Goal: Task Accomplishment & Management: Complete application form

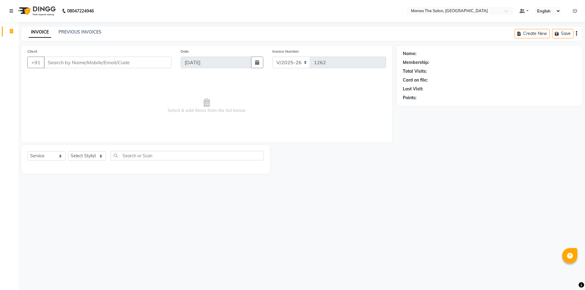
select select "6397"
select select "service"
click at [101, 155] on select "Select Stylist [PERSON_NAME] [PERSON_NAME] Aruna [PERSON_NAME] Manager [PERSON_…" at bounding box center [87, 155] width 38 height 9
select select "64811"
click at [68, 151] on select "Select Stylist [PERSON_NAME] [PERSON_NAME] Aruna [PERSON_NAME] Manager [PERSON_…" at bounding box center [87, 155] width 38 height 9
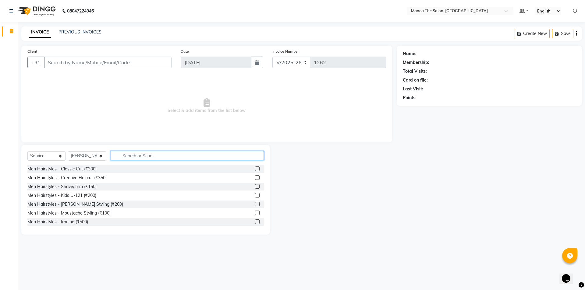
drag, startPoint x: 160, startPoint y: 157, endPoint x: 169, endPoint y: 154, distance: 8.7
click at [166, 157] on input "text" at bounding box center [187, 155] width 153 height 9
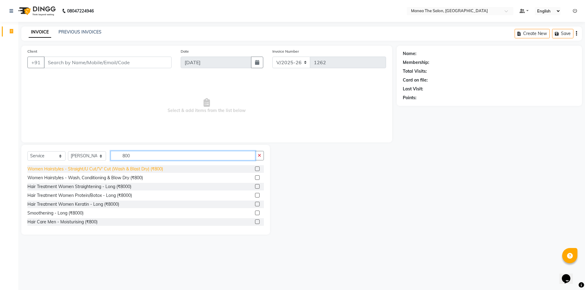
type input "800"
click at [97, 167] on div "Women Hairstyles - Straight/U Cut/'V' Cut (Wash & Blast Dry) (₹800)" at bounding box center [95, 169] width 136 height 6
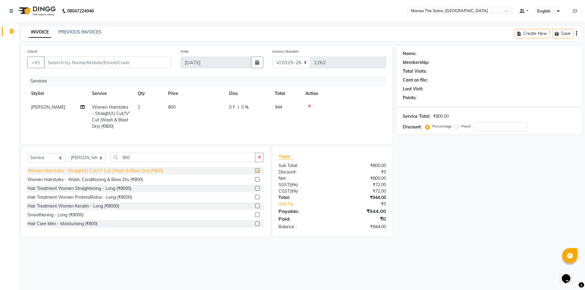
checkbox input "false"
click at [309, 106] on icon at bounding box center [309, 106] width 3 height 4
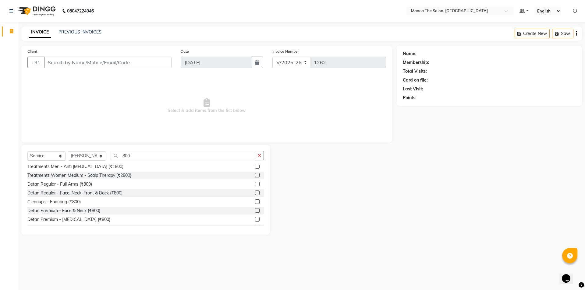
scroll to position [91, 0]
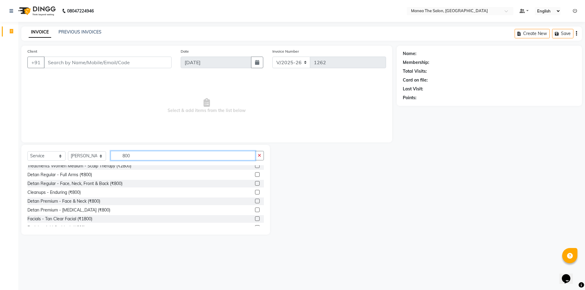
click at [152, 154] on input "800" at bounding box center [183, 155] width 145 height 9
type input "8"
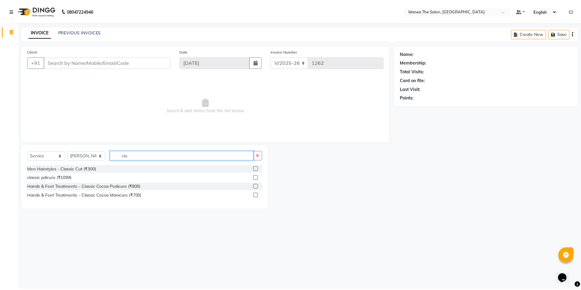
scroll to position [0, 0]
type input "class"
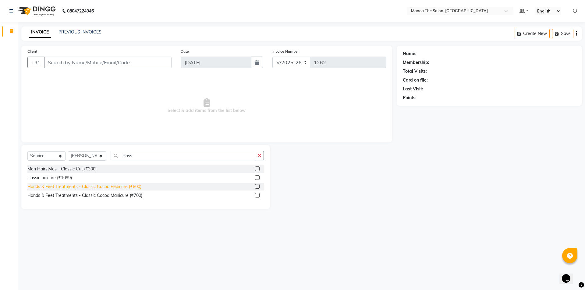
click at [87, 185] on div "Hands & Feet Treatments - Classic Cocoa Pedicure (₹800)" at bounding box center [84, 187] width 114 height 6
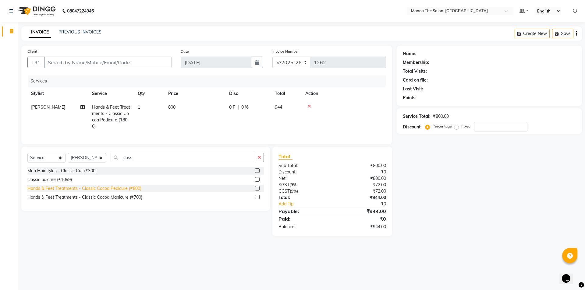
click at [84, 192] on div "Hands & Feet Treatments - Classic Cocoa Pedicure (₹800)" at bounding box center [84, 189] width 114 height 6
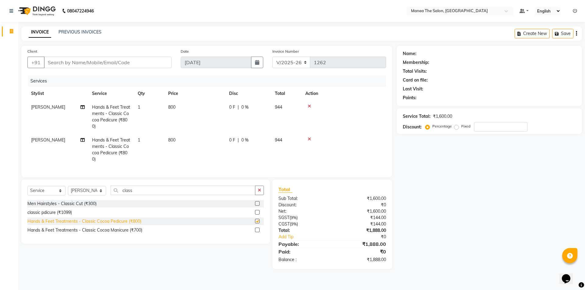
checkbox input "false"
click at [34, 139] on span "[PERSON_NAME]" at bounding box center [48, 139] width 34 height 5
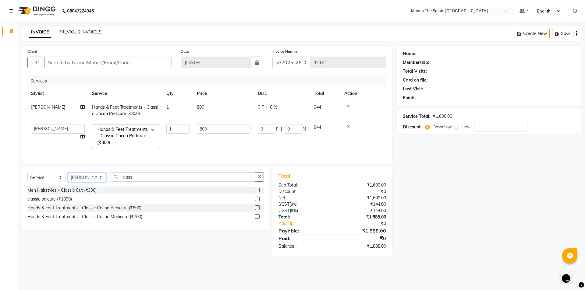
click at [102, 180] on select "Select Stylist [PERSON_NAME] [PERSON_NAME] Aruna [PERSON_NAME] Manager [PERSON_…" at bounding box center [87, 177] width 38 height 9
select select "82340"
click at [68, 177] on select "Select Stylist [PERSON_NAME] [PERSON_NAME] Aruna [PERSON_NAME] Manager [PERSON_…" at bounding box center [87, 177] width 38 height 9
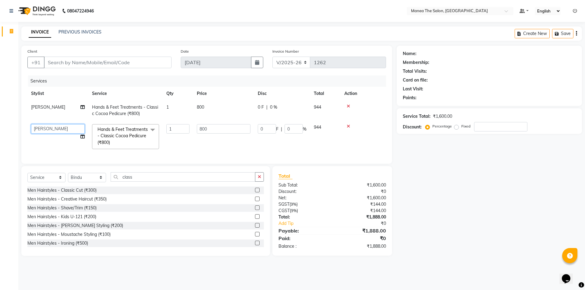
click at [68, 127] on select "Anas Anees Anu Aruna Bindu Chaitanya Manager Nasrat Ali Salman Surekha" at bounding box center [58, 128] width 54 height 9
select select "82340"
click at [259, 179] on icon "button" at bounding box center [259, 177] width 3 height 4
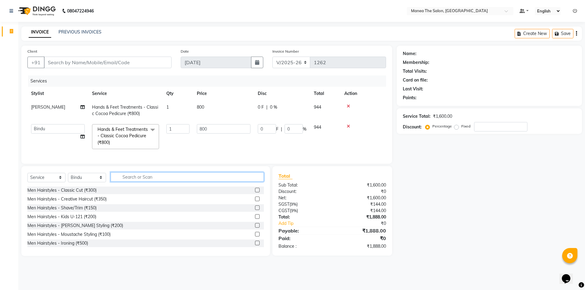
click at [166, 182] on input "text" at bounding box center [187, 176] width 153 height 9
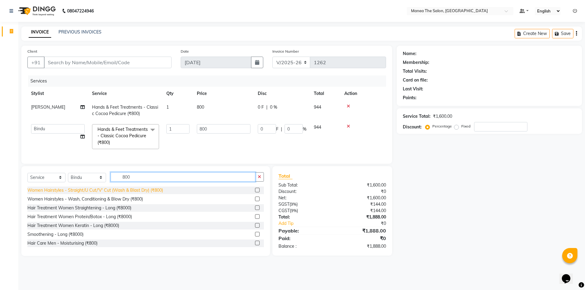
type input "800"
click at [107, 193] on div "Women Hairstyles - Straight/U Cut/'V' Cut (Wash & Blast Dry) (₹800)" at bounding box center [95, 190] width 136 height 6
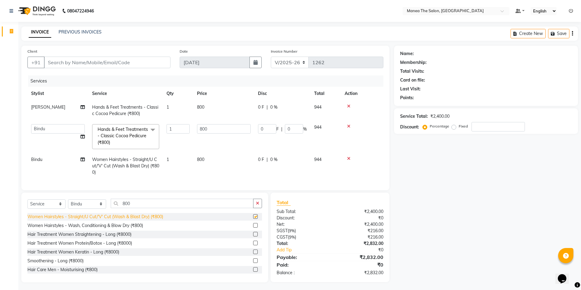
checkbox input "false"
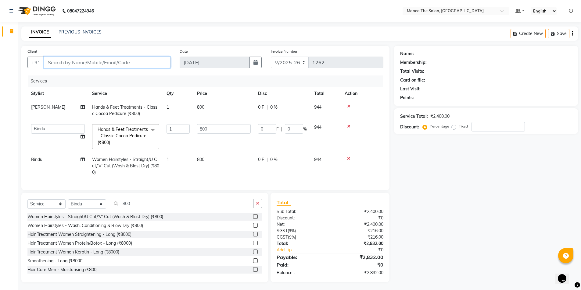
click at [136, 60] on input "Client" at bounding box center [107, 63] width 126 height 12
click at [479, 126] on input "number" at bounding box center [497, 126] width 53 height 9
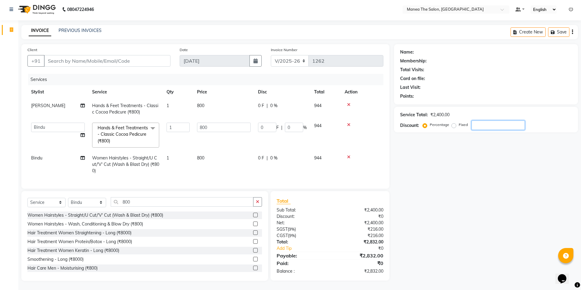
scroll to position [6, 0]
click at [495, 121] on input "number" at bounding box center [497, 125] width 53 height 9
type input "1"
type input "8"
type input "1"
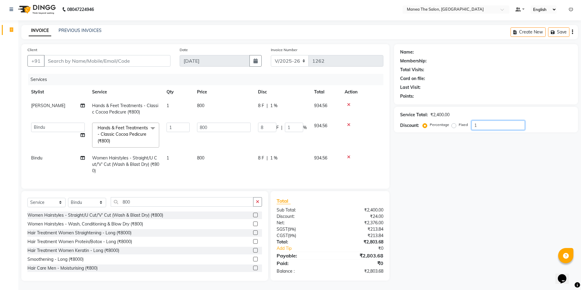
type input "15"
type input "120"
type input "15"
type input "100"
type input "800"
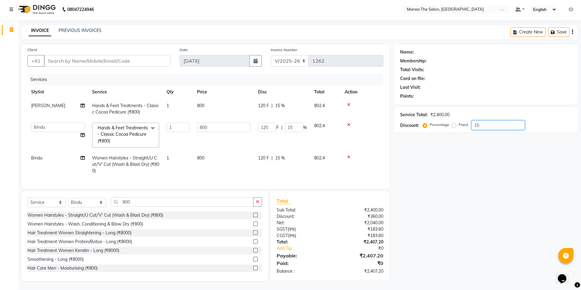
type input "100"
type input "10"
type input "80"
type input "10"
type input "1"
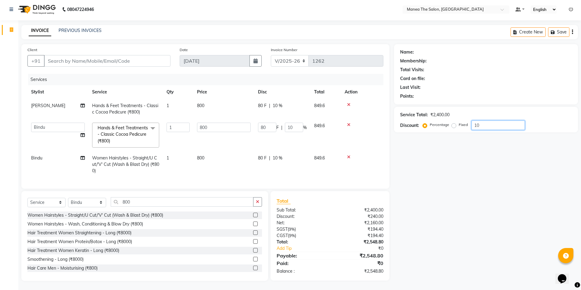
type input "8"
type input "1"
type input "15"
type input "120"
type input "15"
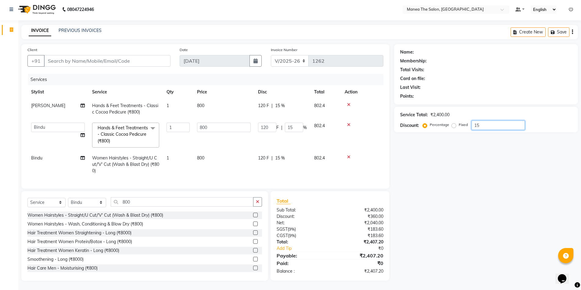
type input "1"
type input "8"
type input "1"
type input "0"
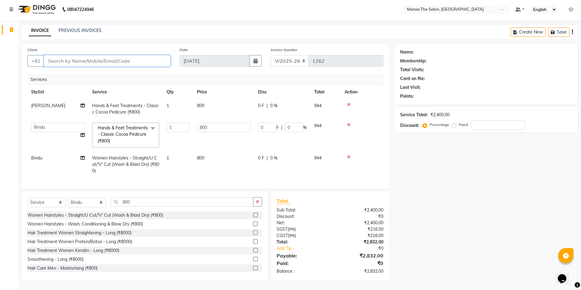
drag, startPoint x: 117, startPoint y: 54, endPoint x: 118, endPoint y: 59, distance: 4.6
click at [118, 59] on input "Client" at bounding box center [107, 61] width 126 height 12
click at [113, 58] on input "Client" at bounding box center [107, 61] width 126 height 12
type input "0"
click at [170, 57] on button "Add Client" at bounding box center [154, 61] width 31 height 12
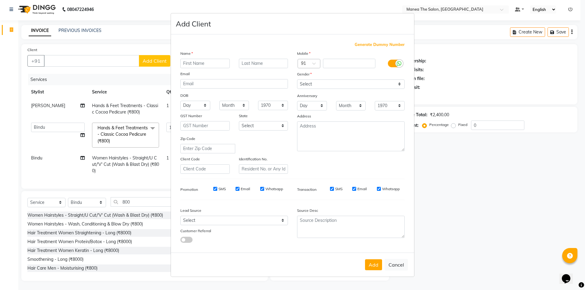
click at [103, 53] on ngb-modal-window "Add Client Generate Dummy Number Name Email DOB Day 01 02 03 04 05 06 07 08 09 …" at bounding box center [292, 145] width 585 height 290
click at [102, 52] on ngb-modal-window "Add Client Generate Dummy Number Name Email DOB Day 01 02 03 04 05 06 07 08 09 …" at bounding box center [292, 145] width 585 height 290
click at [101, 52] on ngb-modal-window "Add Client Generate Dummy Number Name Email DOB Day 01 02 03 04 05 06 07 08 09 …" at bounding box center [292, 145] width 585 height 290
click at [101, 50] on ngb-modal-window "Add Client Generate Dummy Number Name Email DOB Day 01 02 03 04 05 06 07 08 09 …" at bounding box center [292, 145] width 585 height 290
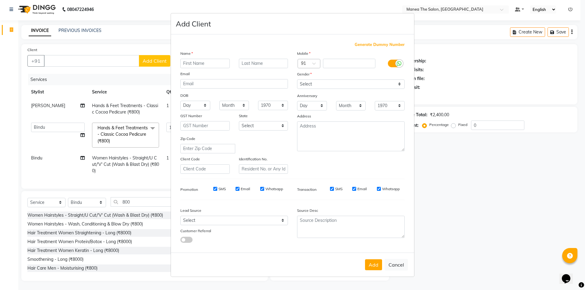
click at [102, 50] on ngb-modal-window "Add Client Generate Dummy Number Name Email DOB Day 01 02 03 04 05 06 07 08 09 …" at bounding box center [292, 145] width 585 height 290
drag, startPoint x: 102, startPoint y: 50, endPoint x: 105, endPoint y: 54, distance: 5.7
click at [105, 54] on ngb-modal-window "Add Client Generate Dummy Number Name Email DOB Day 01 02 03 04 05 06 07 08 09 …" at bounding box center [292, 145] width 585 height 290
click at [106, 51] on ngb-modal-window "Add Client Generate Dummy Number Name Email DOB Day 01 02 03 04 05 06 07 08 09 …" at bounding box center [292, 145] width 585 height 290
drag, startPoint x: 507, startPoint y: 190, endPoint x: 502, endPoint y: 187, distance: 5.9
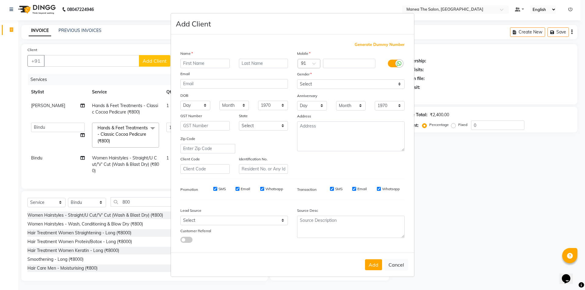
click at [506, 189] on ngb-modal-window "Add Client Generate Dummy Number Name Email DOB Day 01 02 03 04 05 06 07 08 09 …" at bounding box center [292, 145] width 585 height 290
drag, startPoint x: 485, startPoint y: 187, endPoint x: 464, endPoint y: 181, distance: 22.8
click at [484, 187] on ngb-modal-window "Add Client Generate Dummy Number Name Email DOB Day 01 02 03 04 05 06 07 08 09 …" at bounding box center [292, 145] width 585 height 290
drag, startPoint x: 464, startPoint y: 181, endPoint x: 424, endPoint y: 172, distance: 40.8
click at [463, 181] on ngb-modal-window "Add Client Generate Dummy Number Name Email DOB Day 01 02 03 04 05 06 07 08 09 …" at bounding box center [292, 145] width 585 height 290
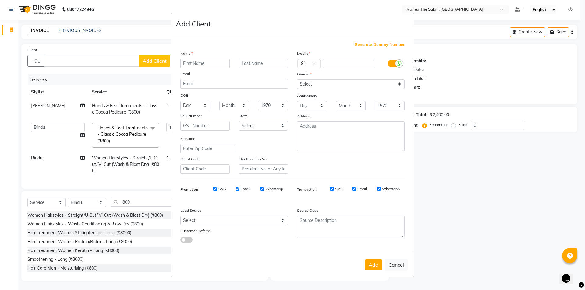
click at [149, 53] on ngb-modal-window "Add Client Generate Dummy Number Name Email DOB Day 01 02 03 04 05 06 07 08 09 …" at bounding box center [292, 145] width 585 height 290
click at [114, 49] on ngb-modal-window "Add Client Generate Dummy Number Name Email DOB Day 01 02 03 04 05 06 07 08 09 …" at bounding box center [292, 145] width 585 height 290
click at [354, 9] on ngb-modal-window "Add Client Generate Dummy Number Name Email DOB Day 01 02 03 04 05 06 07 08 09 …" at bounding box center [292, 145] width 585 height 290
click at [190, 23] on h4 "Add Client" at bounding box center [193, 23] width 35 height 11
click at [491, 216] on ngb-modal-window "Add Client Generate Dummy Number Name Email DOB Day 01 02 03 04 05 06 07 08 09 …" at bounding box center [292, 145] width 585 height 290
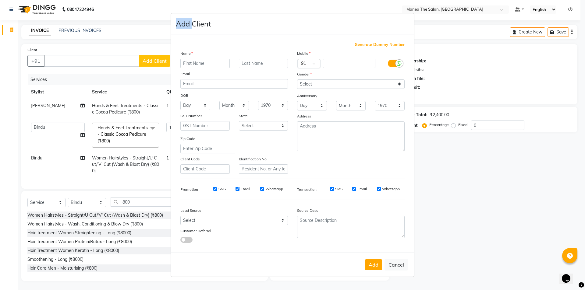
click at [491, 216] on ngb-modal-window "Add Client Generate Dummy Number Name Email DOB Day 01 02 03 04 05 06 07 08 09 …" at bounding box center [292, 145] width 585 height 290
click at [95, 52] on ngb-modal-window "Add Client Generate Dummy Number Name Email DOB Day 01 02 03 04 05 06 07 08 09 …" at bounding box center [292, 145] width 585 height 290
click at [97, 55] on ngb-modal-window "Add Client Generate Dummy Number Name Email DOB Day 01 02 03 04 05 06 07 08 09 …" at bounding box center [292, 145] width 585 height 290
click at [98, 55] on ngb-modal-window "Add Client Generate Dummy Number Name Email DOB Day 01 02 03 04 05 06 07 08 09 …" at bounding box center [292, 145] width 585 height 290
click at [56, 122] on ngb-modal-window "Add Client Generate Dummy Number Name Email DOB Day 01 02 03 04 05 06 07 08 09 …" at bounding box center [292, 145] width 585 height 290
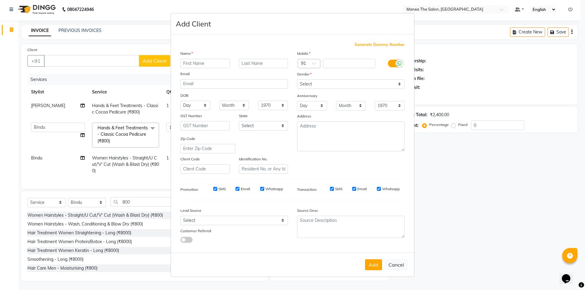
click at [56, 122] on ngb-modal-window "Add Client Generate Dummy Number Name Email DOB Day 01 02 03 04 05 06 07 08 09 …" at bounding box center [292, 145] width 585 height 290
click at [134, 138] on ngb-modal-window "Add Client Generate Dummy Number Name Email DOB Day 01 02 03 04 05 06 07 08 09 …" at bounding box center [292, 145] width 585 height 290
click at [129, 9] on ngb-modal-window "Add Client Generate Dummy Number Name Email DOB Day 01 02 03 04 05 06 07 08 09 …" at bounding box center [292, 145] width 585 height 290
click at [373, 23] on div "Add Client" at bounding box center [292, 23] width 243 height 21
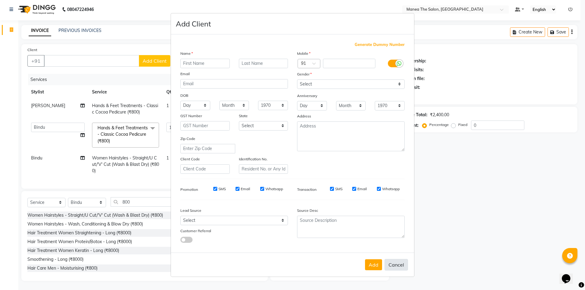
click at [393, 263] on button "Cancel" at bounding box center [396, 265] width 23 height 12
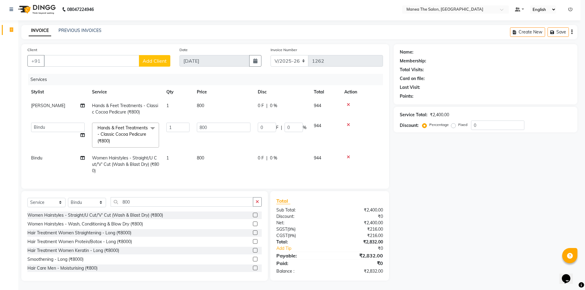
select select
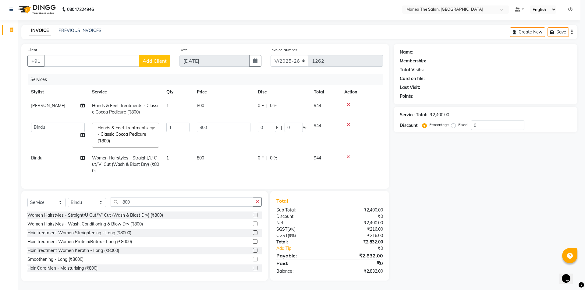
select select
checkbox input "false"
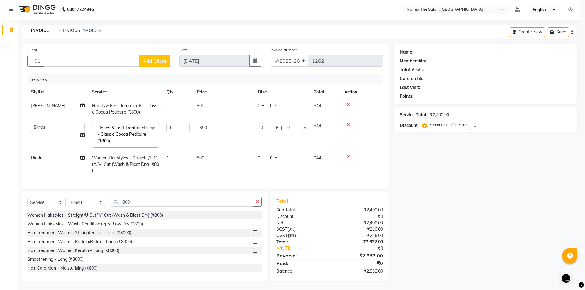
checkbox input "false"
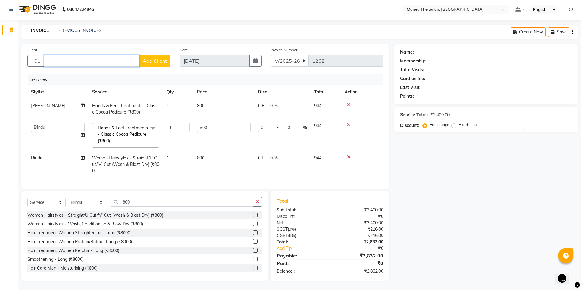
click at [115, 59] on input "Client" at bounding box center [91, 61] width 95 height 12
click at [228, 28] on div "INVOICE PREVIOUS INVOICES Create New Save" at bounding box center [299, 32] width 556 height 14
click at [96, 55] on input "Client" at bounding box center [91, 61] width 95 height 12
click at [112, 55] on input "Client" at bounding box center [91, 61] width 95 height 12
click at [80, 82] on ngb-highlight "88******01" at bounding box center [85, 85] width 25 height 6
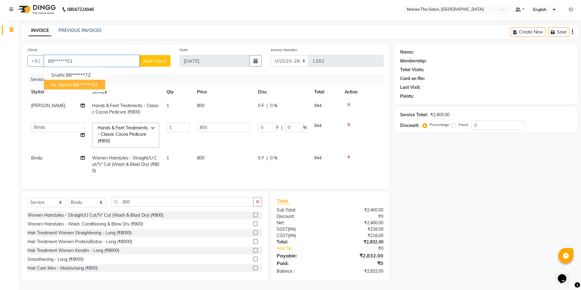
type input "88******01"
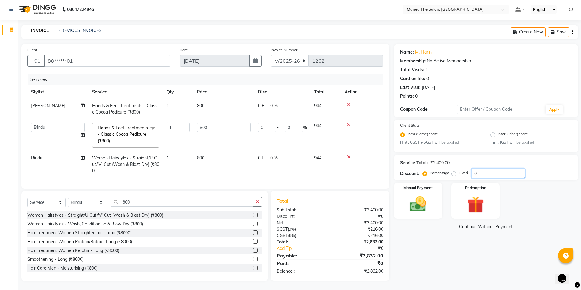
click at [483, 169] on input "0" at bounding box center [497, 173] width 53 height 9
type input "01"
type input "8"
type input "1"
type input "015"
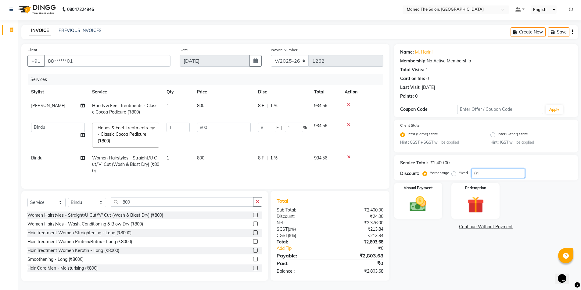
type input "120"
type input "15"
click at [483, 169] on input "015" at bounding box center [497, 173] width 53 height 9
type input "01"
type input "8"
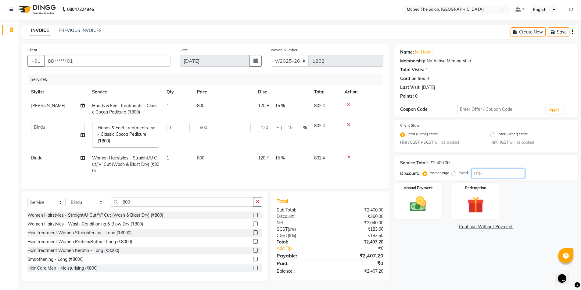
type input "1"
type input "0"
type input "1"
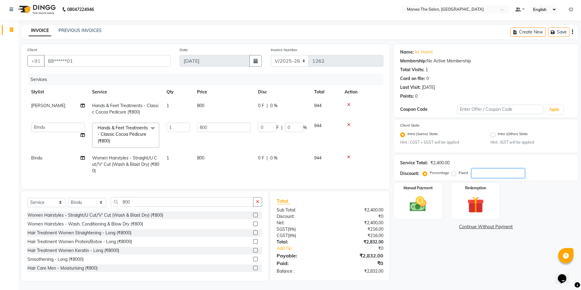
type input "8"
type input "1"
type input "15"
type input "120"
type input "15"
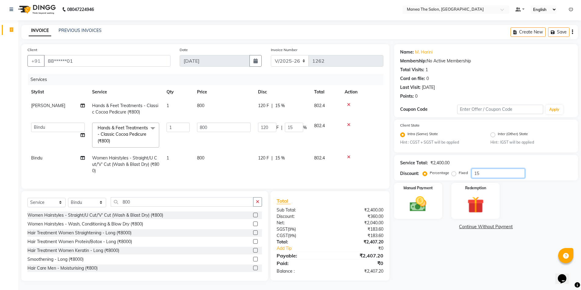
click at [480, 169] on input "15" at bounding box center [497, 173] width 53 height 9
click at [482, 169] on input "15" at bounding box center [497, 173] width 53 height 9
type input "1"
type input "8"
type input "1"
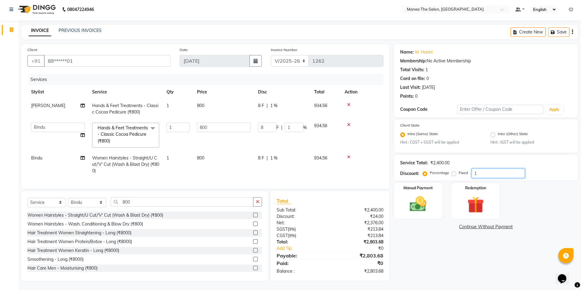
type input "0"
type input "2"
type input "16"
type input "2"
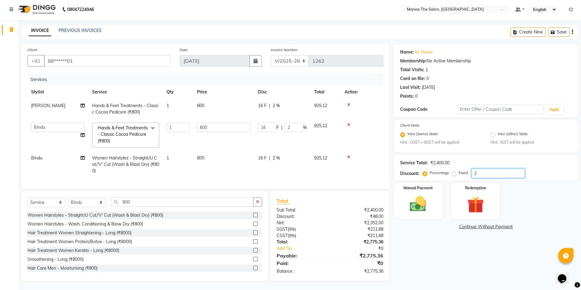
type input "20"
type input "160"
type input "20"
click at [421, 200] on img at bounding box center [418, 205] width 28 height 20
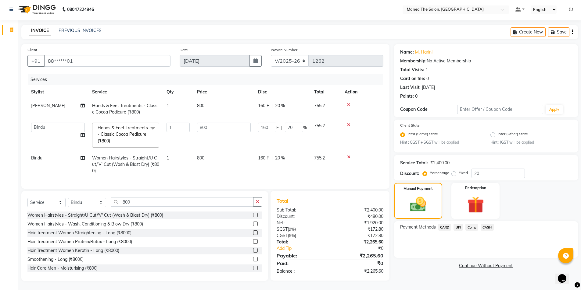
click at [443, 224] on span "CARD" at bounding box center [444, 227] width 13 height 7
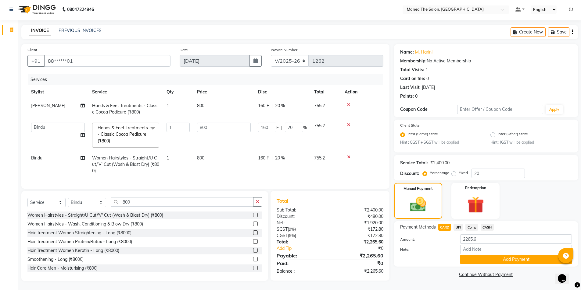
click at [490, 250] on div "Note:" at bounding box center [485, 250] width 181 height 10
click at [492, 255] on button "Add Payment" at bounding box center [516, 259] width 112 height 9
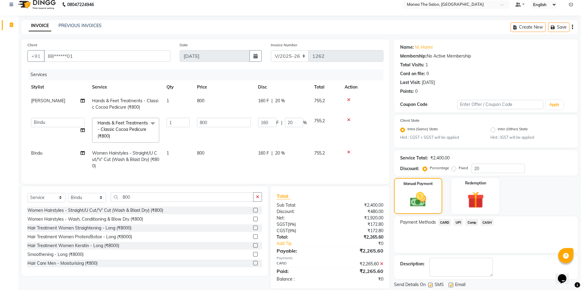
scroll to position [25, 0]
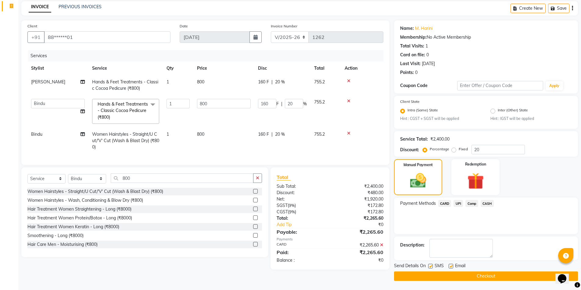
click at [493, 276] on button "Checkout" at bounding box center [486, 276] width 184 height 9
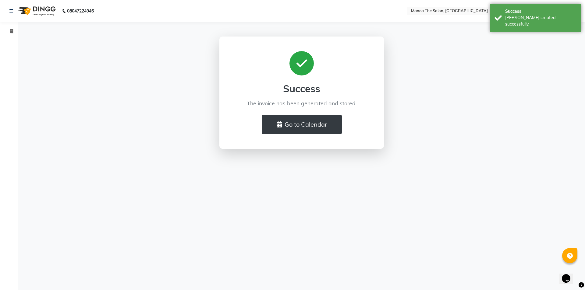
click at [470, 73] on div "Success The invoice has been generated and stored. Go to Calendar" at bounding box center [301, 93] width 347 height 112
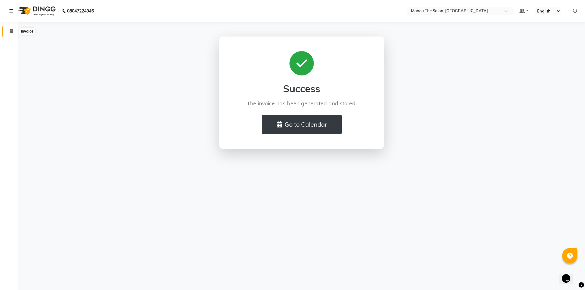
click at [11, 29] on span at bounding box center [11, 31] width 11 height 7
select select "6397"
select select "service"
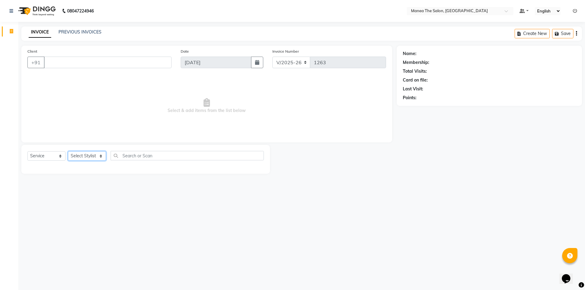
click at [102, 156] on select "Select Stylist [PERSON_NAME] [PERSON_NAME] Aruna [PERSON_NAME] Manager [PERSON_…" at bounding box center [87, 155] width 38 height 9
select select "64811"
click at [68, 151] on select "Select Stylist [PERSON_NAME] [PERSON_NAME] Aruna [PERSON_NAME] Manager [PERSON_…" at bounding box center [87, 155] width 38 height 9
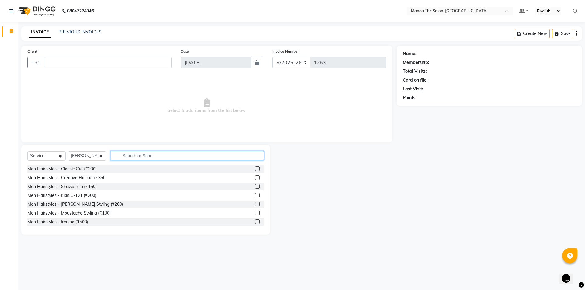
click at [126, 154] on input "text" at bounding box center [187, 155] width 153 height 9
click at [91, 176] on div "Men Hairstyles - Creative Haircut (₹350)" at bounding box center [66, 178] width 79 height 6
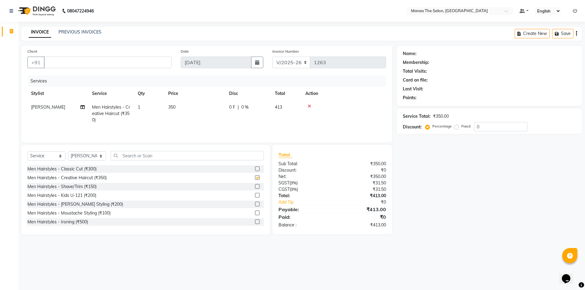
checkbox input "false"
click at [138, 152] on input "text" at bounding box center [187, 155] width 153 height 9
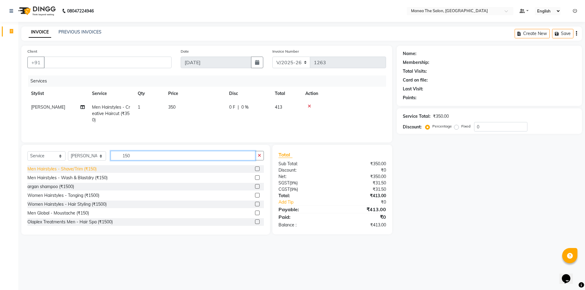
type input "150"
click at [86, 166] on div "Men Hairstyles - Shave/Trim (₹150)" at bounding box center [61, 169] width 69 height 6
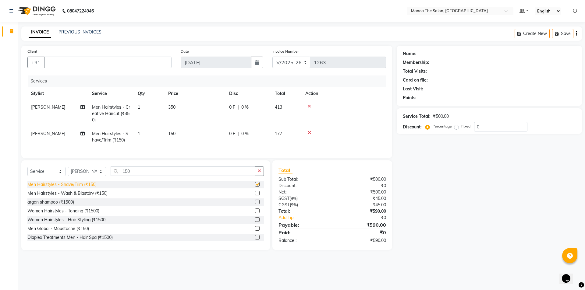
checkbox input "false"
click at [148, 174] on input "150" at bounding box center [183, 171] width 145 height 9
click at [48, 205] on div "argan shampoo (₹1500)" at bounding box center [50, 202] width 47 height 6
checkbox input "false"
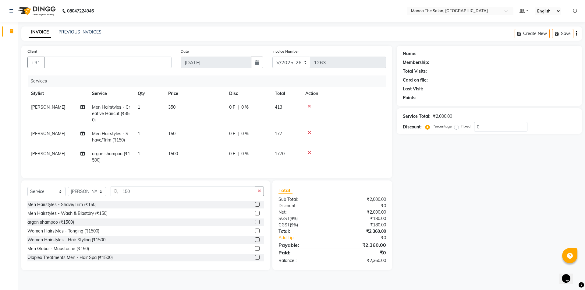
click at [176, 153] on span "1500" at bounding box center [173, 153] width 10 height 5
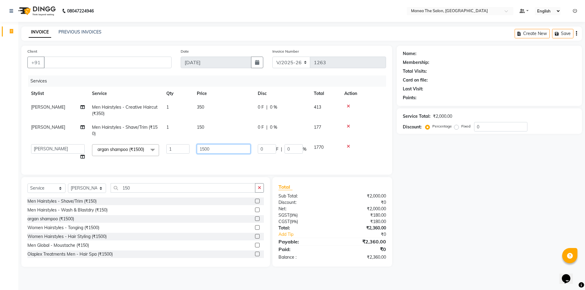
drag, startPoint x: 212, startPoint y: 151, endPoint x: 214, endPoint y: 155, distance: 4.4
click at [212, 152] on input "1500" at bounding box center [224, 148] width 54 height 9
type input "150"
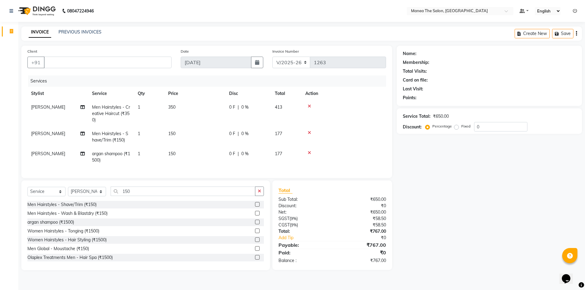
click at [103, 163] on td "argan shampoo (₹1500)" at bounding box center [111, 157] width 46 height 20
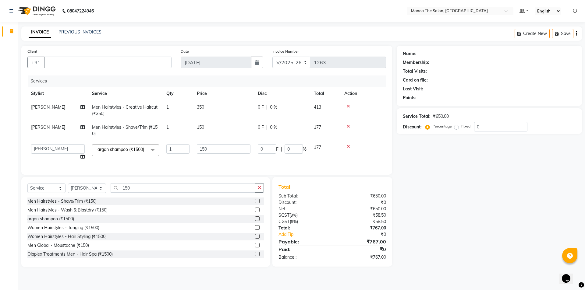
click at [346, 146] on div at bounding box center [363, 146] width 38 height 4
click at [349, 145] on icon at bounding box center [348, 146] width 3 height 4
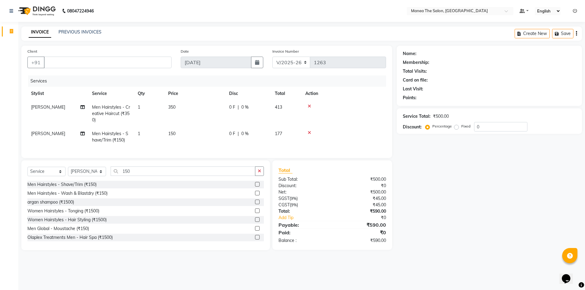
click at [87, 197] on div "Men Hairstyles - Wash & Blastdry (₹150)" at bounding box center [67, 193] width 80 height 6
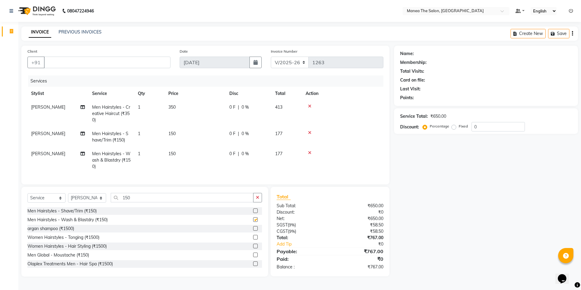
checkbox input "false"
click at [141, 203] on input "150" at bounding box center [182, 197] width 143 height 9
type input "1"
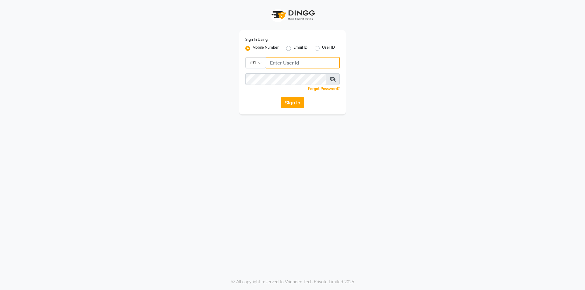
click at [274, 62] on input "Username" at bounding box center [303, 63] width 74 height 12
type input "9177337712"
click at [295, 102] on button "Sign In" at bounding box center [292, 103] width 23 height 12
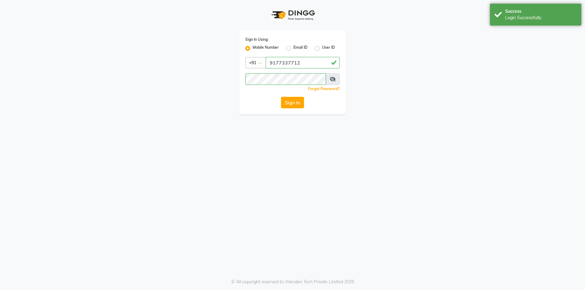
select select "service"
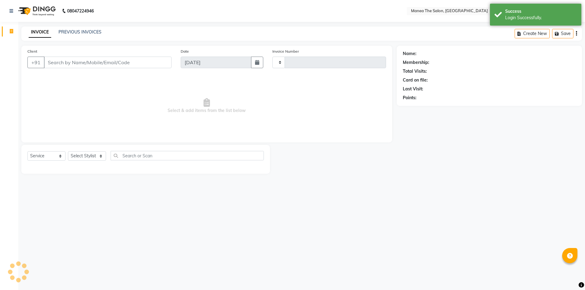
type input "1263"
select select "6397"
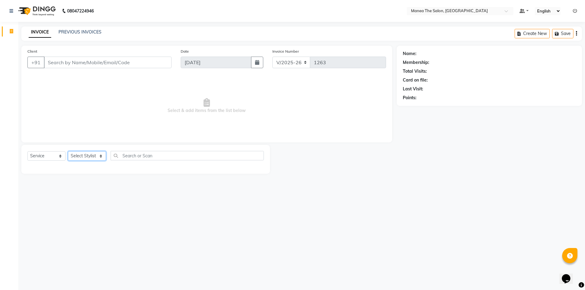
drag, startPoint x: 90, startPoint y: 158, endPoint x: 86, endPoint y: 147, distance: 11.8
click at [91, 155] on select "Select Stylist [PERSON_NAME] [PERSON_NAME] Aruna [PERSON_NAME] Manager [PERSON_…" at bounding box center [87, 155] width 38 height 9
select select "64811"
click at [68, 151] on select "Select Stylist [PERSON_NAME] [PERSON_NAME] Aruna [PERSON_NAME] Manager [PERSON_…" at bounding box center [87, 155] width 38 height 9
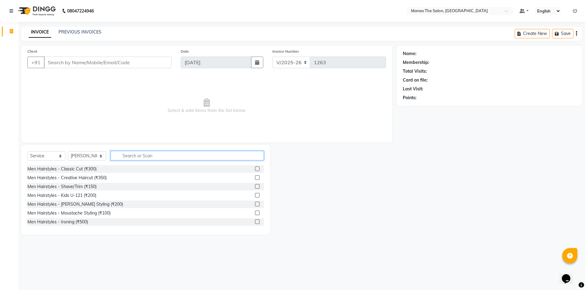
click at [140, 156] on input "text" at bounding box center [187, 155] width 153 height 9
click at [103, 177] on div "Men Hairstyles - Creative Haircut (₹350)" at bounding box center [66, 178] width 79 height 6
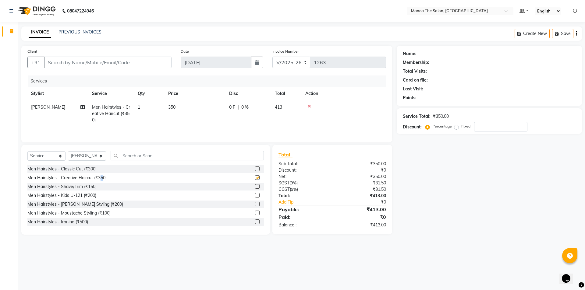
checkbox input "false"
drag, startPoint x: 92, startPoint y: 188, endPoint x: 100, endPoint y: 184, distance: 8.9
click at [94, 187] on div "Men Hairstyles - Shave/Trim (₹150)" at bounding box center [61, 187] width 69 height 6
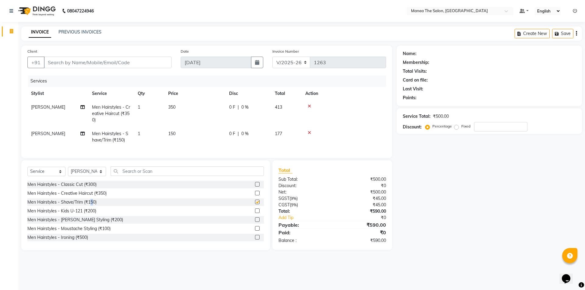
checkbox input "false"
click at [127, 59] on input "Client" at bounding box center [108, 63] width 128 height 12
type input "9"
type input "0"
type input "9700717007"
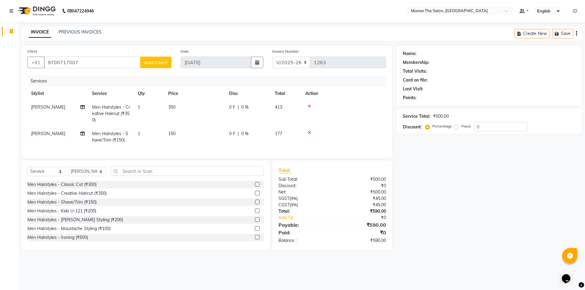
click at [159, 59] on button "Add Client" at bounding box center [155, 63] width 31 height 12
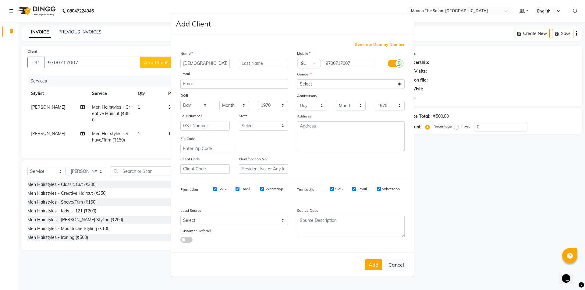
type input "[DEMOGRAPHIC_DATA]"
click at [312, 83] on select "Select [DEMOGRAPHIC_DATA] [DEMOGRAPHIC_DATA] Other Prefer Not To Say" at bounding box center [351, 84] width 108 height 9
select select "[DEMOGRAPHIC_DATA]"
click at [297, 80] on select "Select [DEMOGRAPHIC_DATA] [DEMOGRAPHIC_DATA] Other Prefer Not To Say" at bounding box center [351, 84] width 108 height 9
drag, startPoint x: 374, startPoint y: 265, endPoint x: 389, endPoint y: 247, distance: 23.2
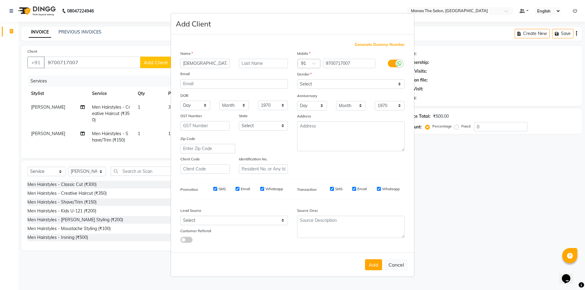
click at [374, 265] on button "Add" at bounding box center [373, 265] width 17 height 11
type input "97******07"
select select
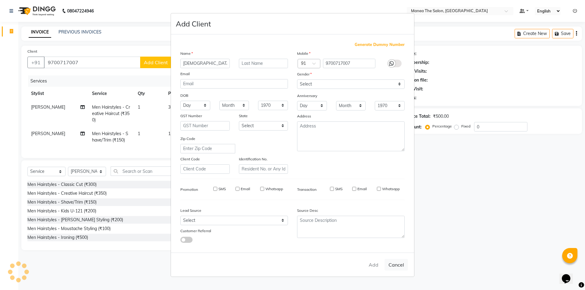
select select
checkbox input "false"
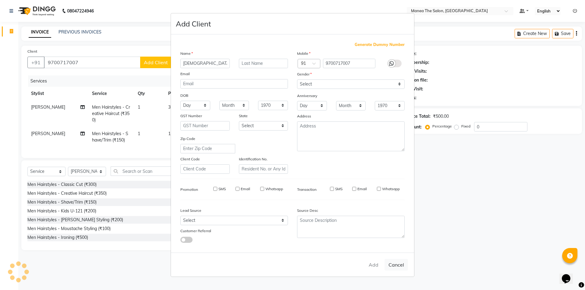
checkbox input "false"
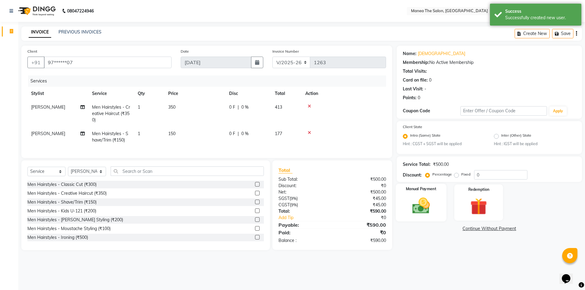
click at [422, 209] on img at bounding box center [421, 206] width 28 height 20
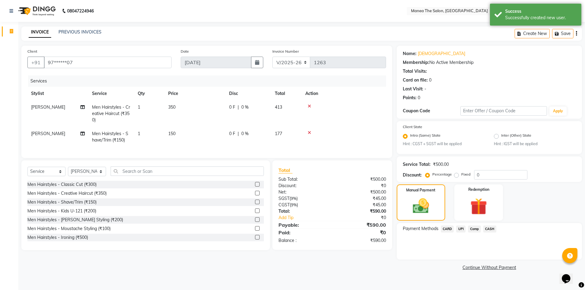
click at [459, 228] on span "UPI" at bounding box center [460, 229] width 9 height 7
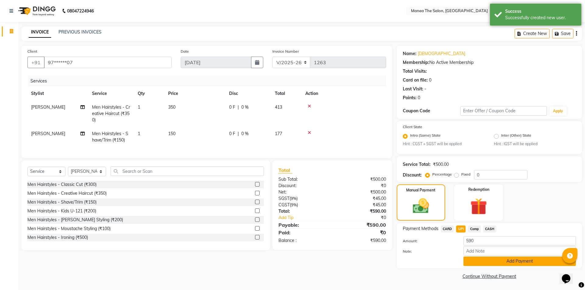
click at [485, 262] on button "Add Payment" at bounding box center [520, 261] width 112 height 9
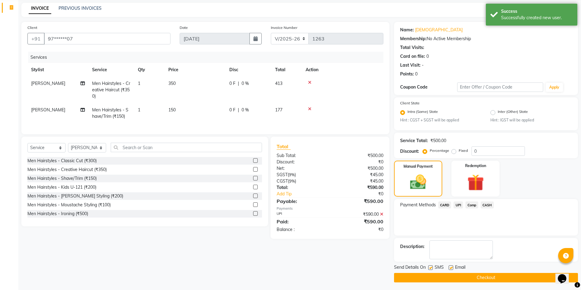
scroll to position [25, 0]
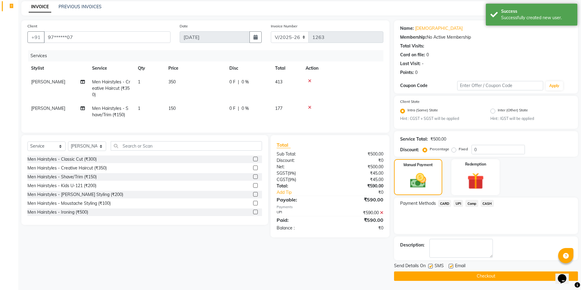
click at [435, 274] on button "Checkout" at bounding box center [486, 276] width 184 height 9
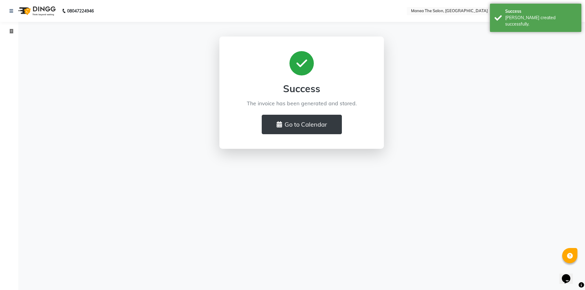
select select "6397"
select select "service"
